Goal: Information Seeking & Learning: Learn about a topic

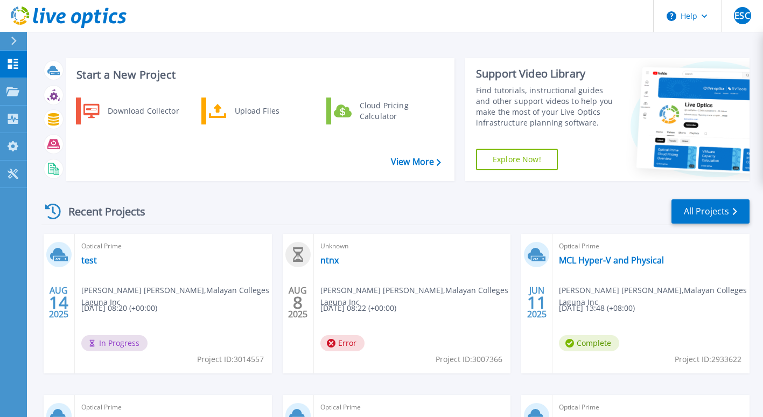
click at [131, 341] on span "In Progress" at bounding box center [114, 343] width 66 height 16
click at [194, 306] on div "Optical Prime test Elben Sol Cruz , Malayan Colleges Laguna Inc 08/14/2025, 08:…" at bounding box center [173, 303] width 197 height 139
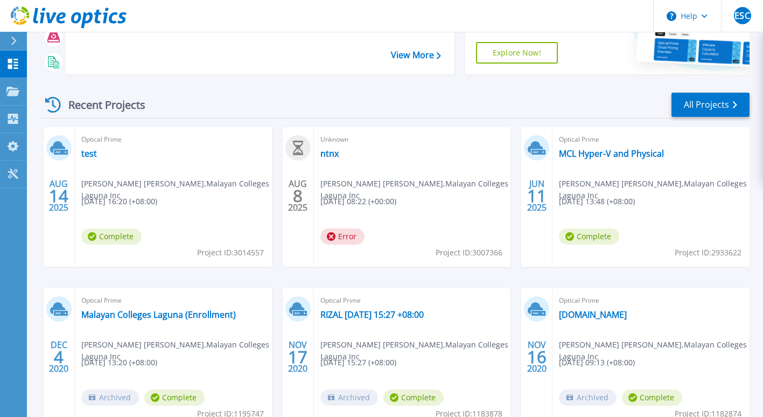
scroll to position [108, 0]
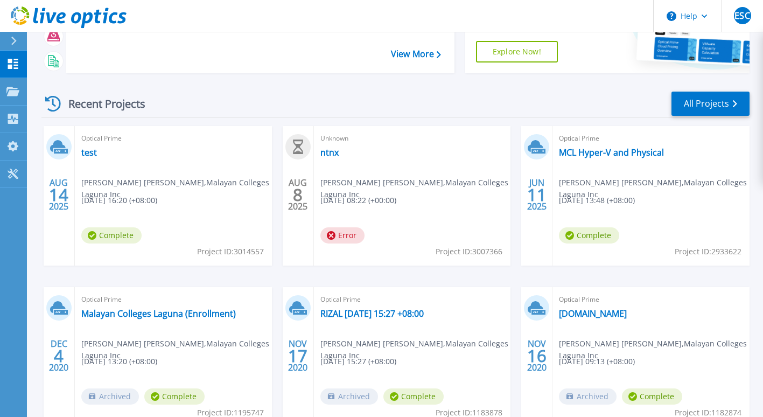
click at [153, 184] on span "Elben Sol Cruz , Malayan Colleges Laguna Inc" at bounding box center [176, 189] width 191 height 24
drag, startPoint x: 153, startPoint y: 184, endPoint x: 65, endPoint y: 184, distance: 88.3
click at [65, 190] on span "14" at bounding box center [58, 194] width 19 height 9
click at [59, 142] on icon at bounding box center [58, 146] width 16 height 12
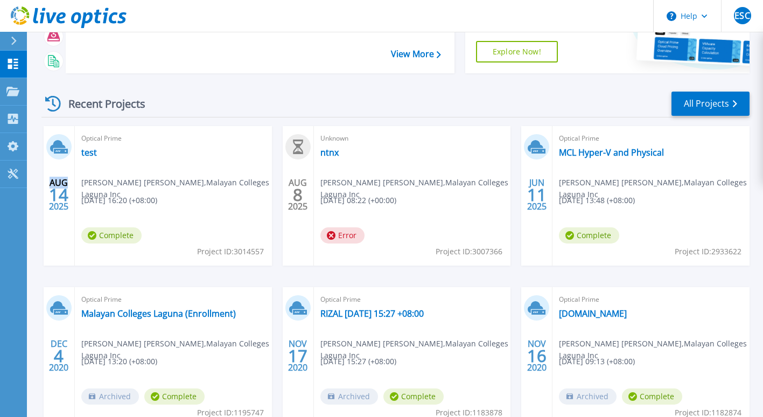
click at [59, 142] on icon at bounding box center [58, 146] width 16 height 12
drag, startPoint x: 59, startPoint y: 142, endPoint x: 94, endPoint y: 155, distance: 36.8
click at [94, 155] on link "test" at bounding box center [89, 152] width 16 height 11
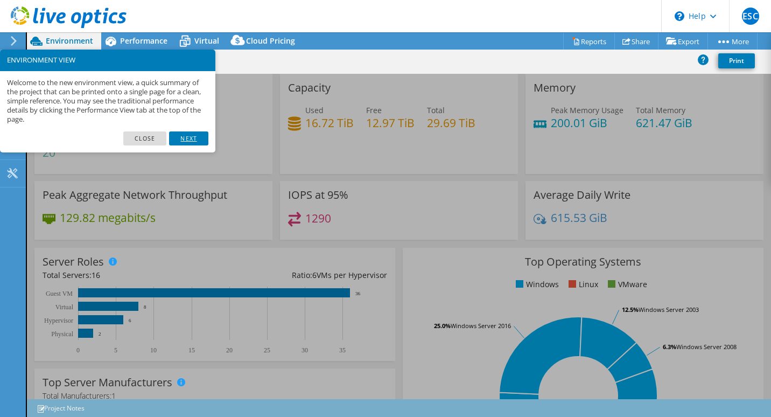
click at [181, 138] on link "Next" at bounding box center [188, 138] width 39 height 14
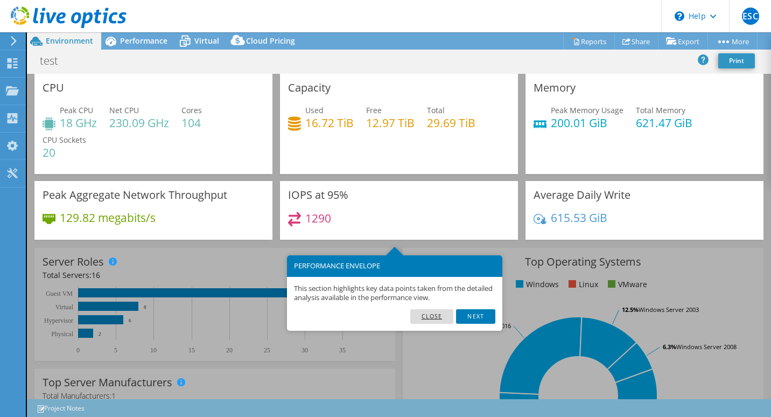
click at [438, 314] on link "Close" at bounding box center [432, 316] width 44 height 14
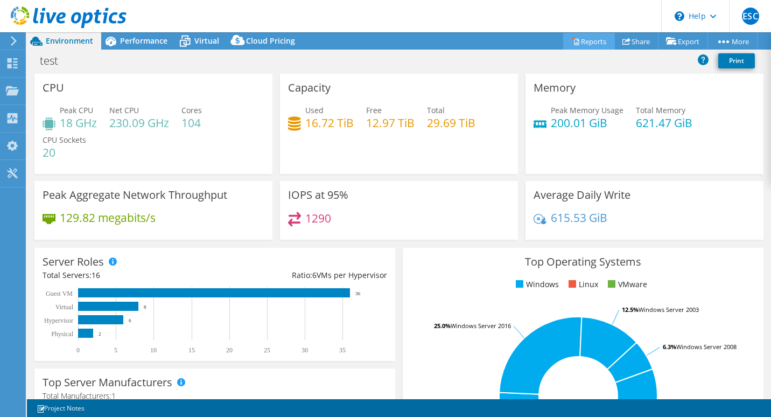
click at [589, 41] on link "Reports" at bounding box center [589, 41] width 52 height 17
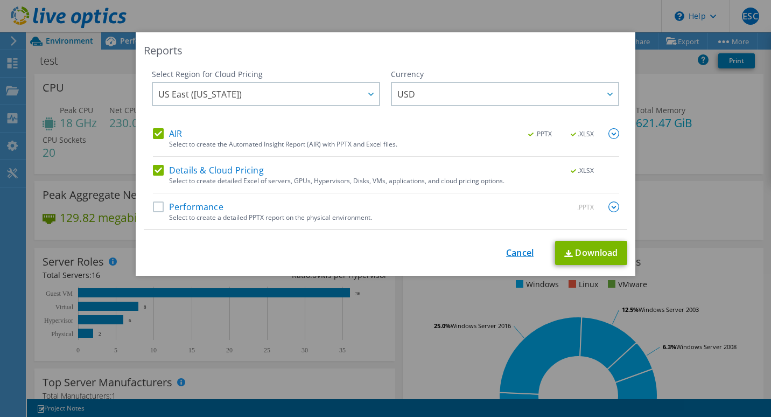
click at [509, 257] on link "Cancel" at bounding box center [519, 253] width 27 height 10
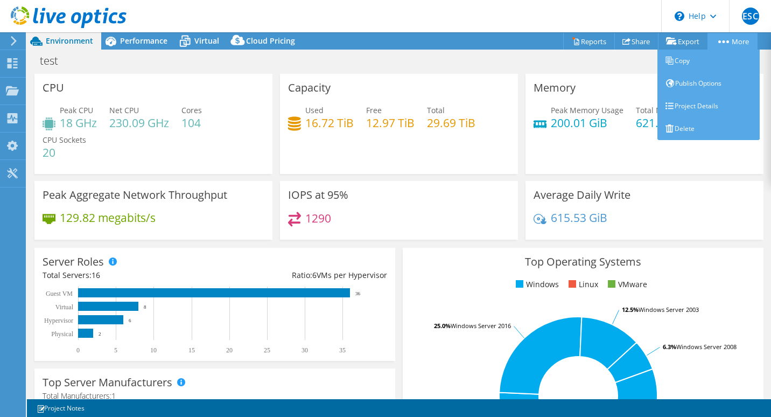
click at [749, 34] on link "More" at bounding box center [732, 41] width 50 height 17
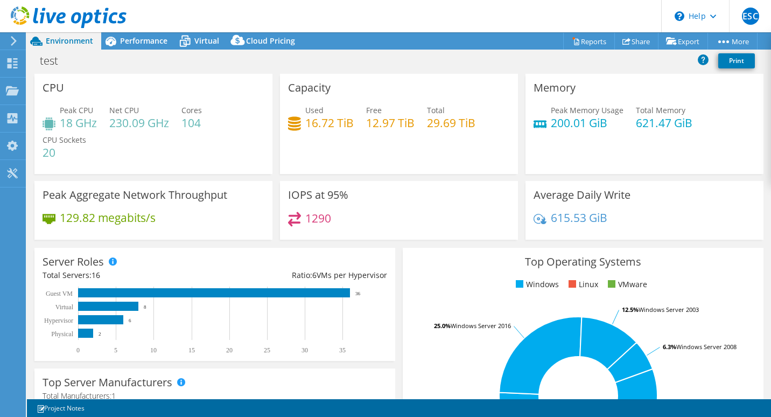
click at [403, 23] on header "ESC End User Elben [PERSON_NAME] [EMAIL_ADDRESS][DOMAIN_NAME] Malayan Colleges …" at bounding box center [385, 16] width 771 height 32
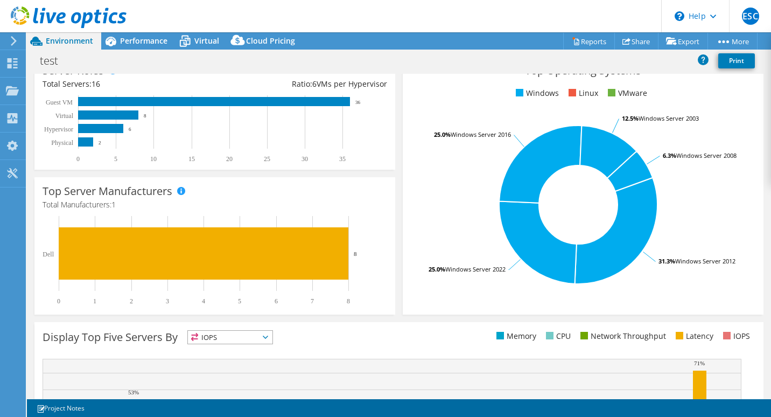
scroll to position [323, 0]
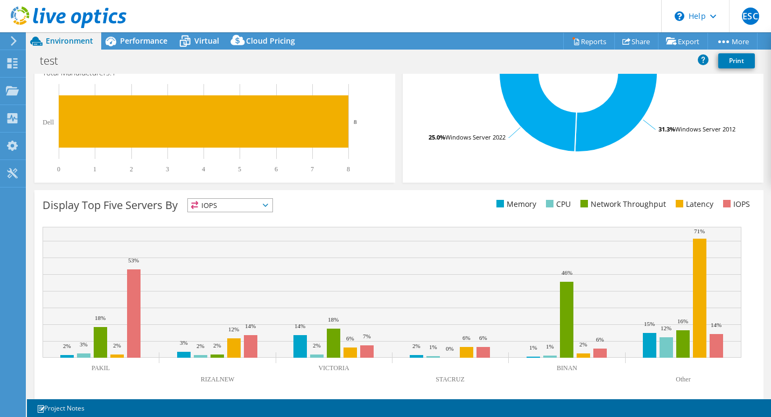
click at [255, 205] on span "IOPS" at bounding box center [230, 205] width 85 height 13
click at [256, 205] on span "IOPS" at bounding box center [230, 205] width 85 height 13
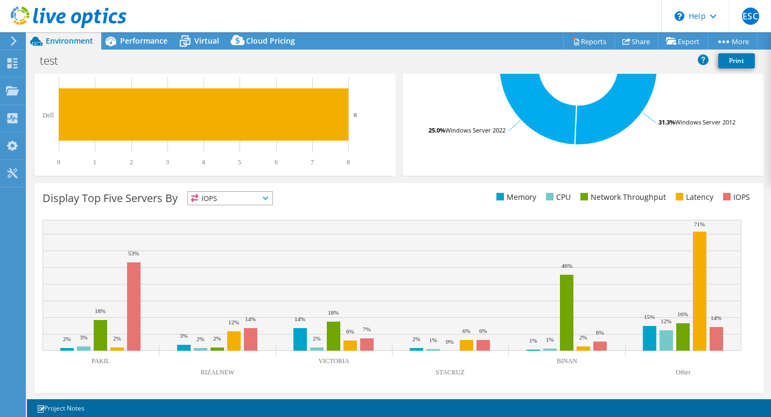
scroll to position [332, 0]
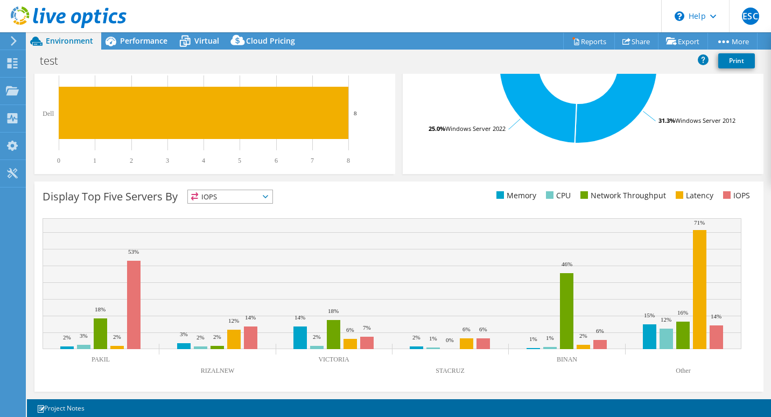
click at [268, 200] on span "IOPS" at bounding box center [230, 196] width 85 height 13
click at [374, 191] on div "Display Top Five Servers By IOPS IOPS" at bounding box center [221, 198] width 356 height 18
click at [261, 199] on span "IOPS" at bounding box center [230, 196] width 85 height 13
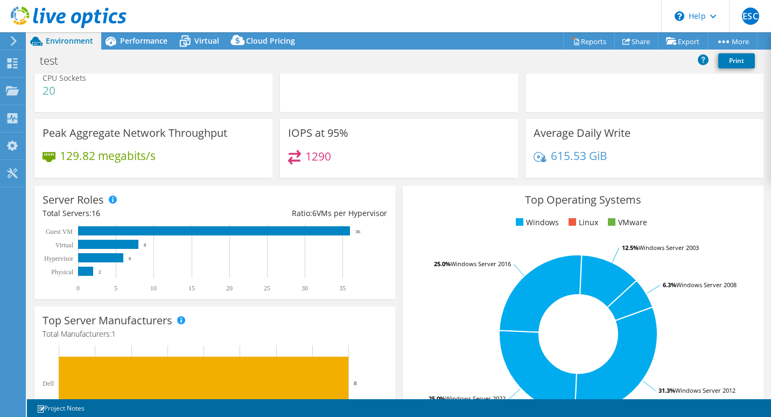
scroll to position [0, 0]
